Goal: Information Seeking & Learning: Learn about a topic

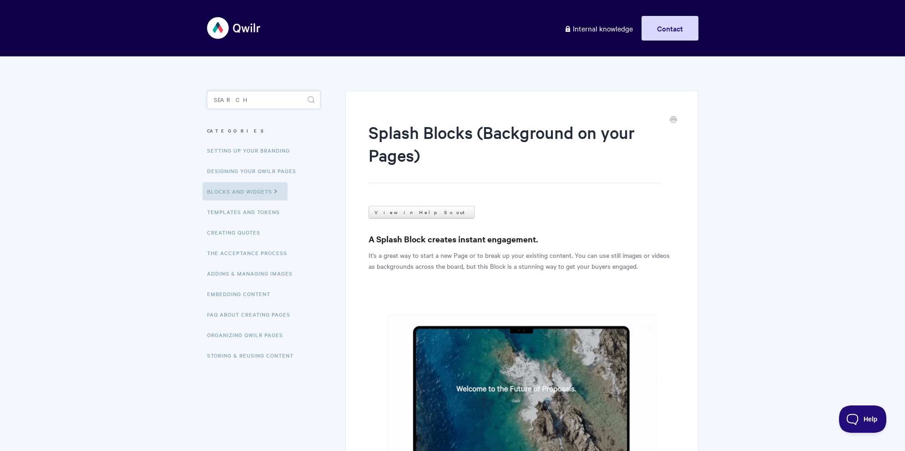
click at [248, 101] on input "Search" at bounding box center [263, 100] width 113 height 18
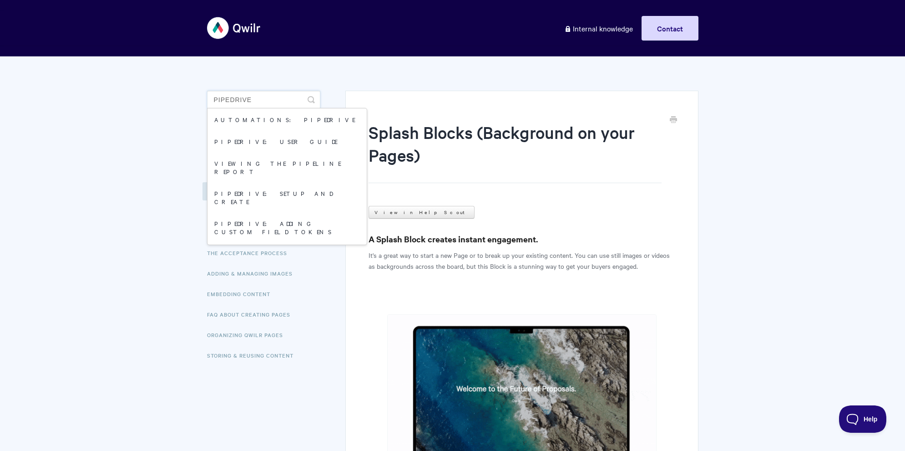
type input "pipedrive"
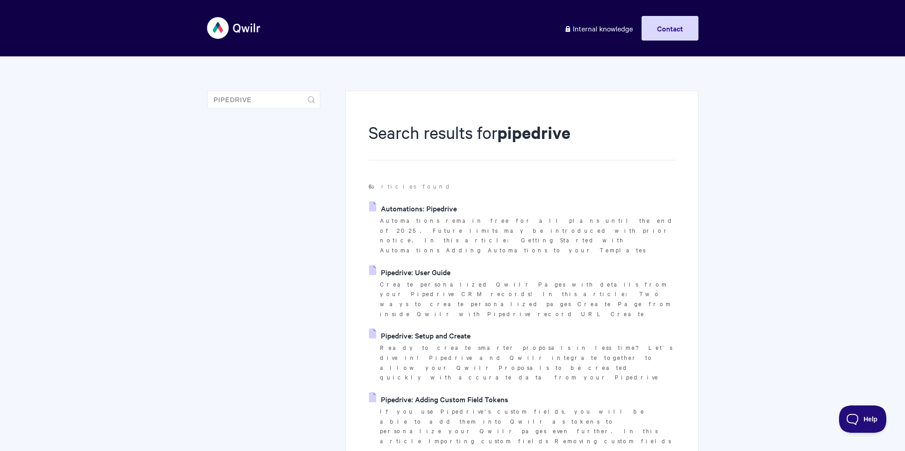
click at [435, 328] on link "Pipedrive: Setup and Create" at bounding box center [419, 335] width 101 height 14
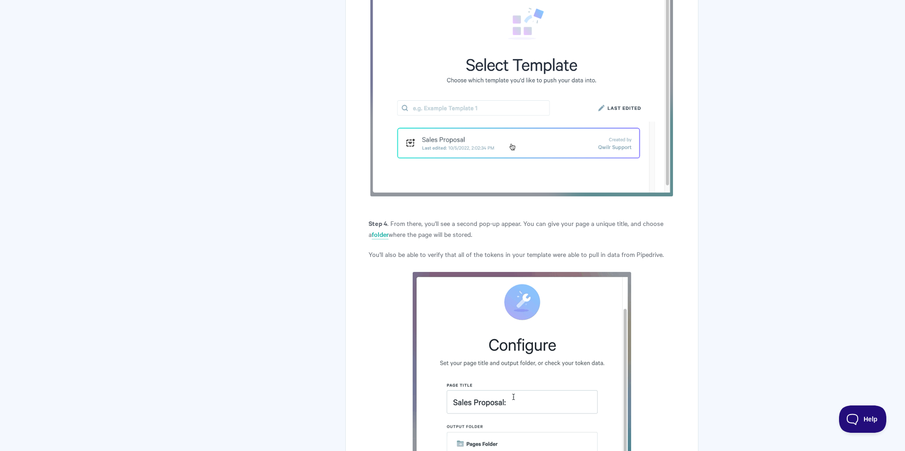
scroll to position [4548, 0]
